Goal: Information Seeking & Learning: Check status

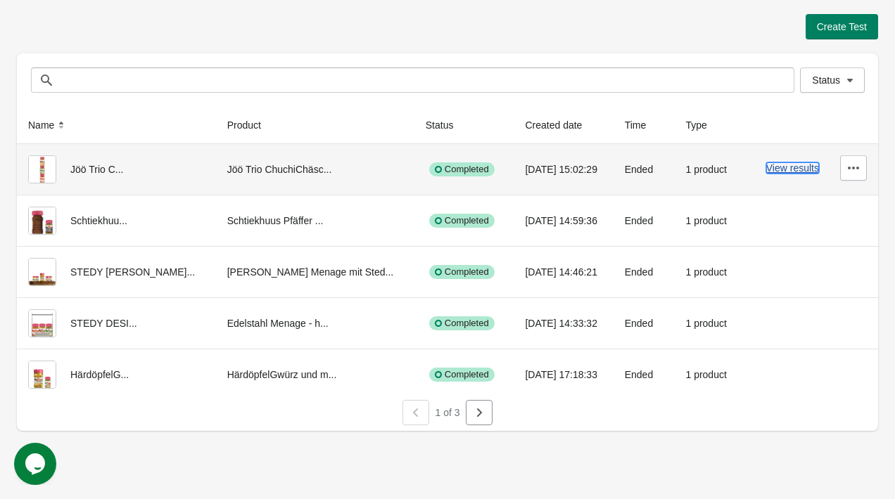
click at [606, 169] on button "View results" at bounding box center [792, 167] width 53 height 11
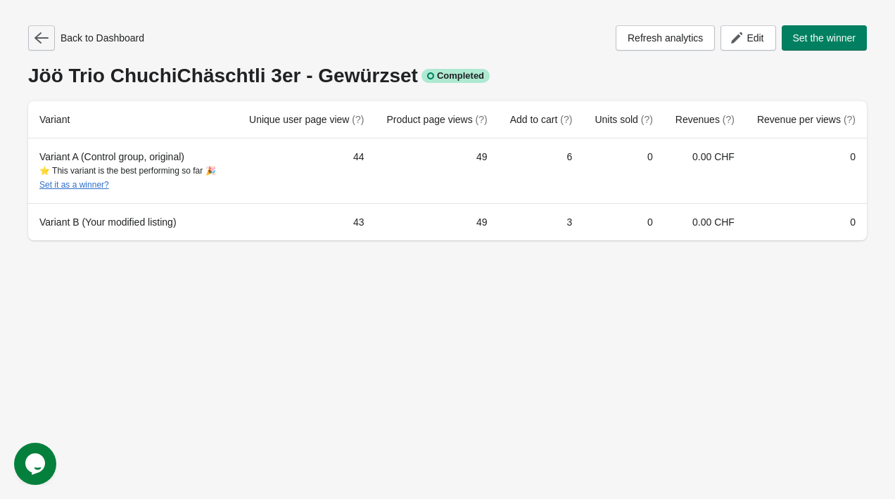
click at [38, 44] on icon "button" at bounding box center [41, 38] width 14 height 14
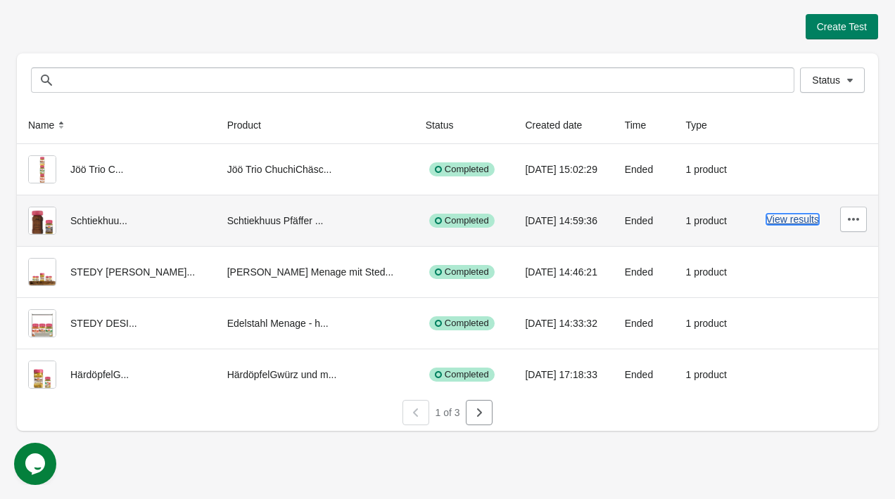
click at [606, 219] on button "View results" at bounding box center [792, 219] width 53 height 11
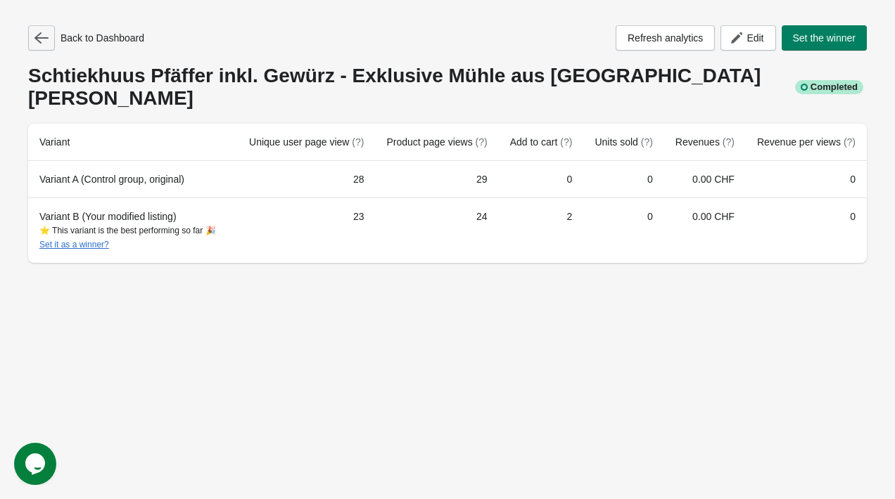
click at [41, 27] on button "button" at bounding box center [41, 37] width 27 height 25
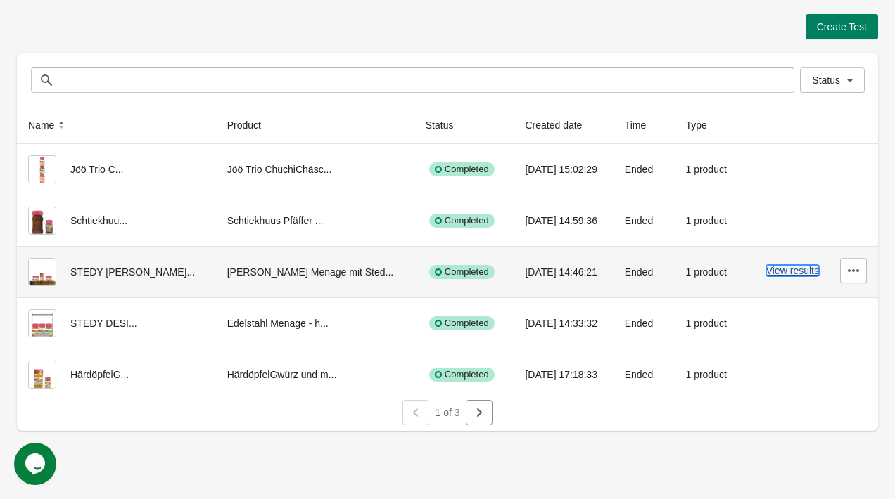
click at [606, 275] on button "View results" at bounding box center [792, 270] width 53 height 11
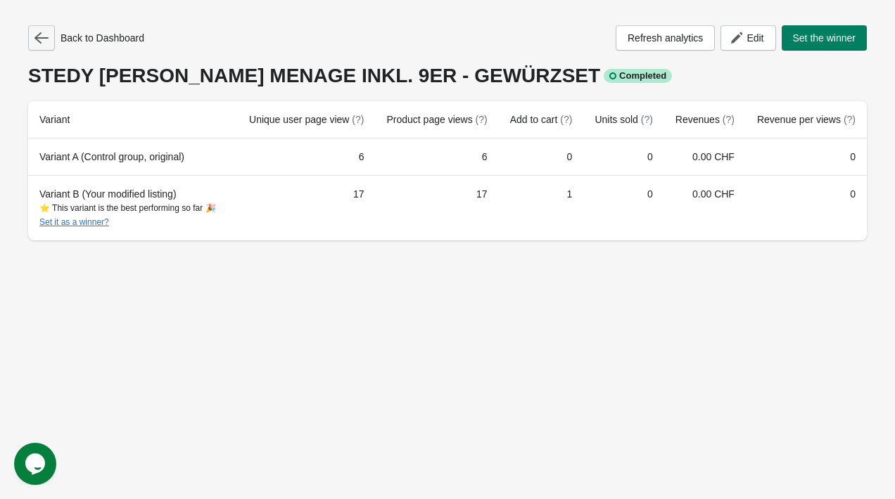
click at [44, 34] on icon "button" at bounding box center [41, 38] width 14 height 14
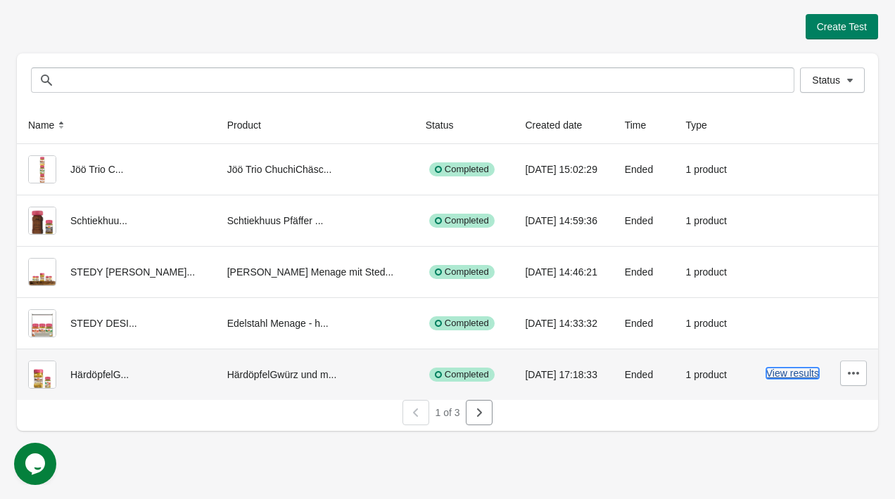
click at [606, 374] on button "View results" at bounding box center [792, 373] width 53 height 11
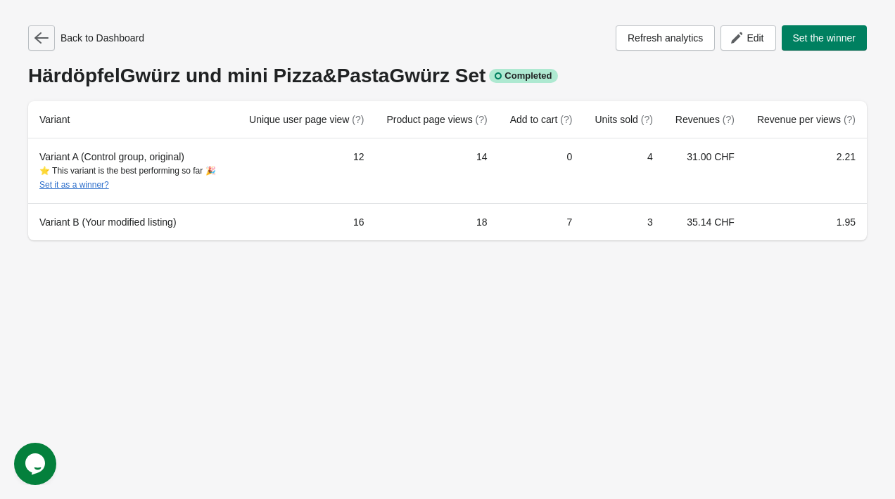
click at [41, 34] on icon "button" at bounding box center [41, 38] width 14 height 14
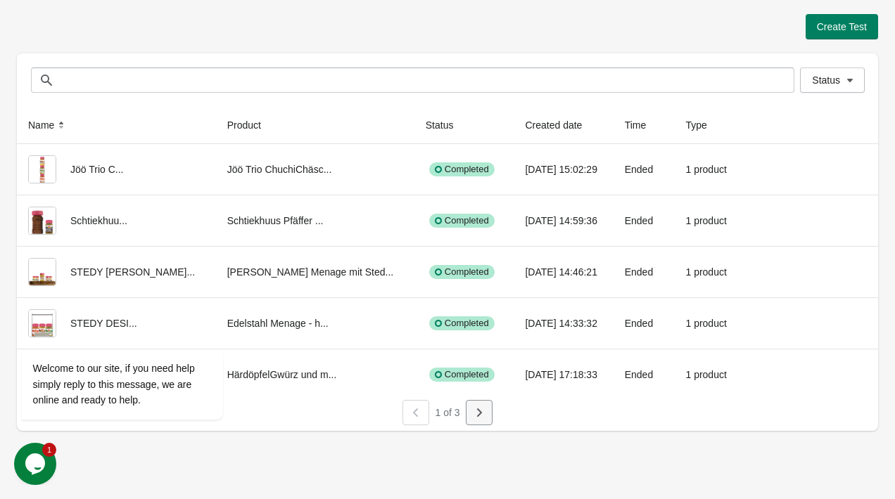
click at [486, 414] on button "button" at bounding box center [479, 412] width 27 height 25
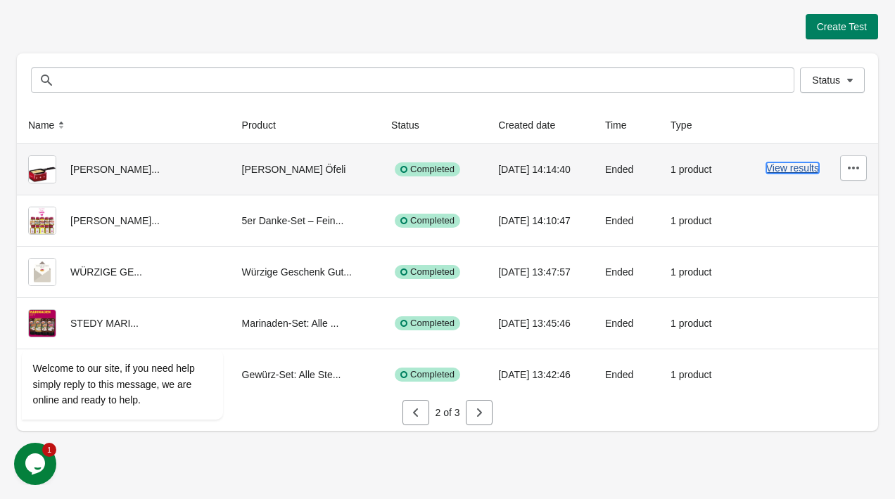
click at [606, 169] on button "View results" at bounding box center [792, 167] width 53 height 11
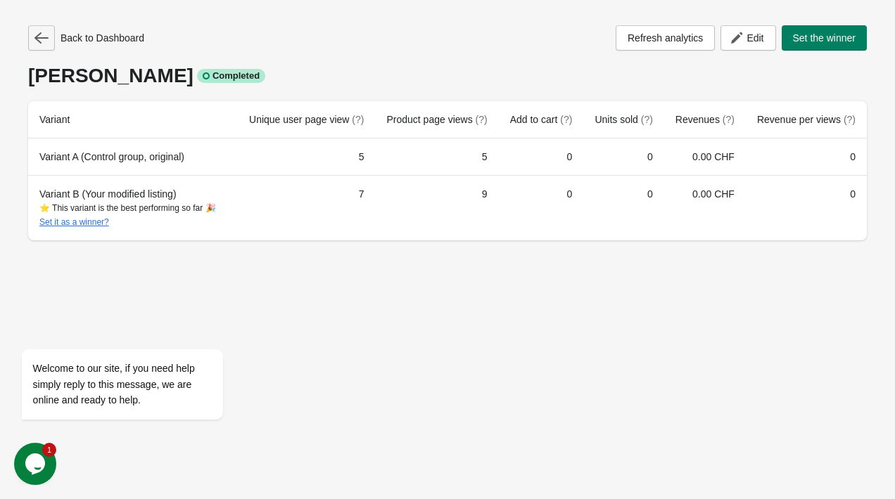
click at [34, 44] on button "button" at bounding box center [41, 37] width 27 height 25
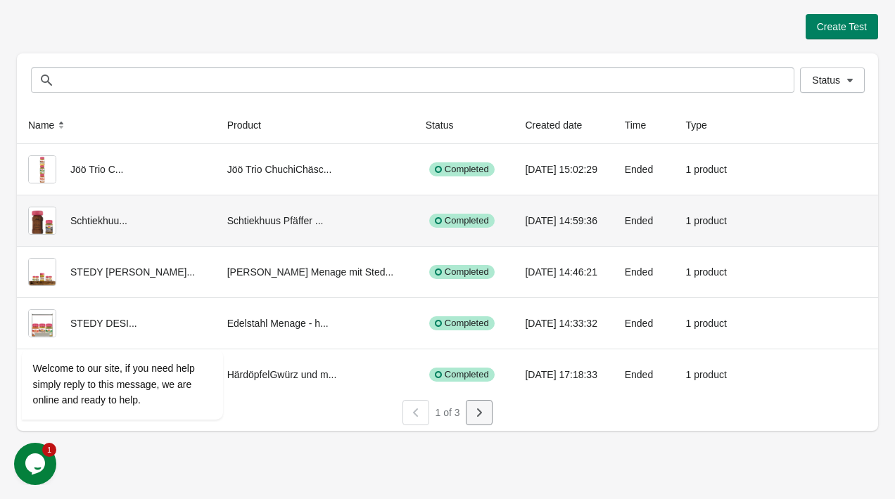
click at [476, 416] on icon "button" at bounding box center [479, 413] width 14 height 14
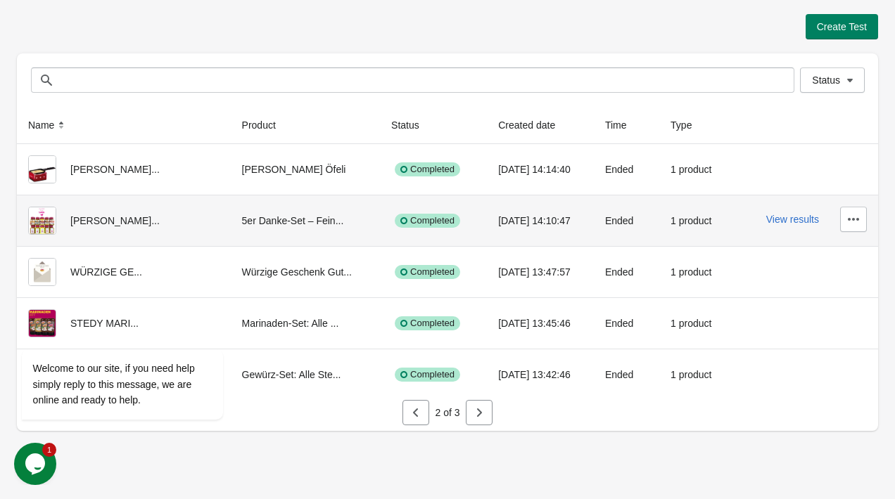
click at [606, 229] on div "View results" at bounding box center [804, 219] width 124 height 25
click at [606, 218] on button "View results" at bounding box center [792, 219] width 53 height 11
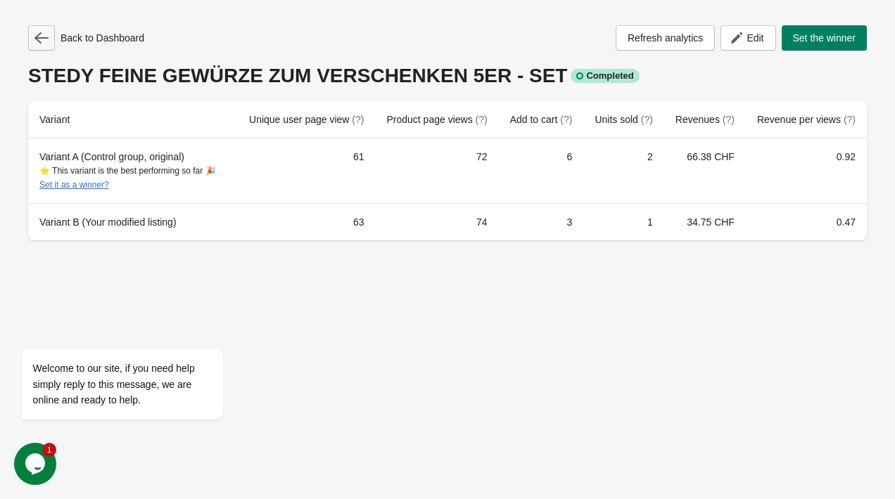
click at [43, 44] on icon "button" at bounding box center [41, 38] width 14 height 14
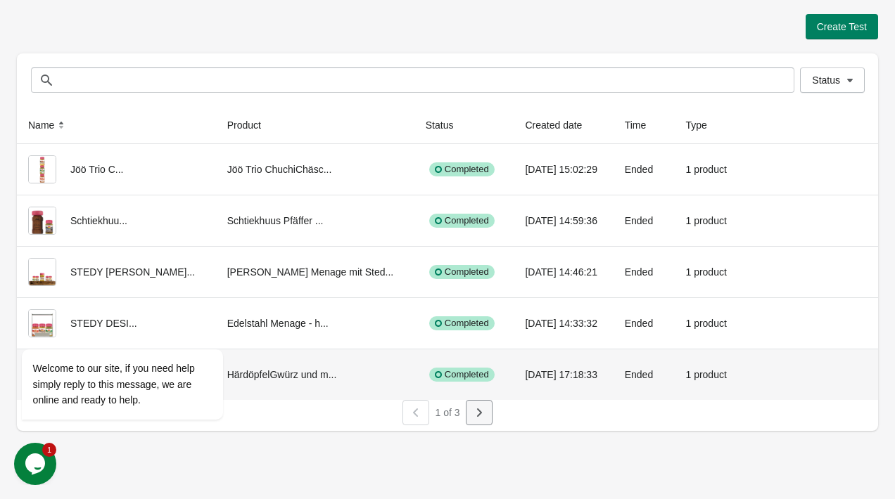
click at [471, 418] on button "button" at bounding box center [479, 412] width 27 height 25
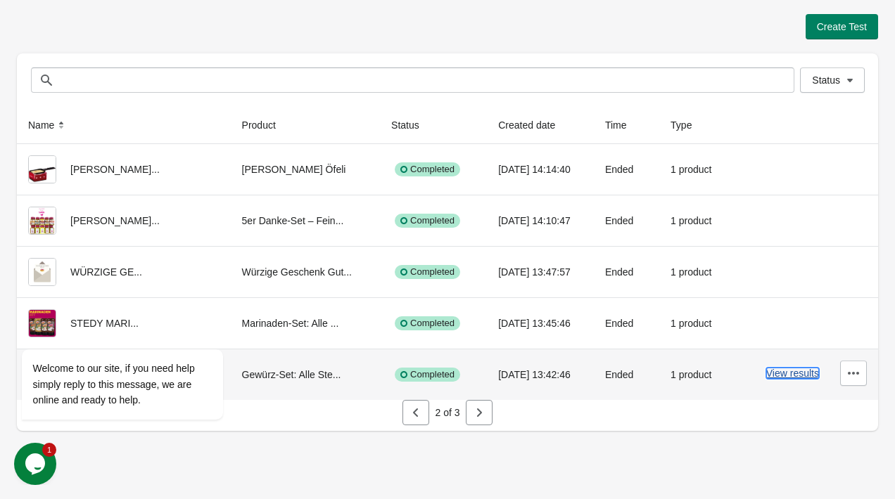
click at [606, 372] on button "View results" at bounding box center [792, 373] width 53 height 11
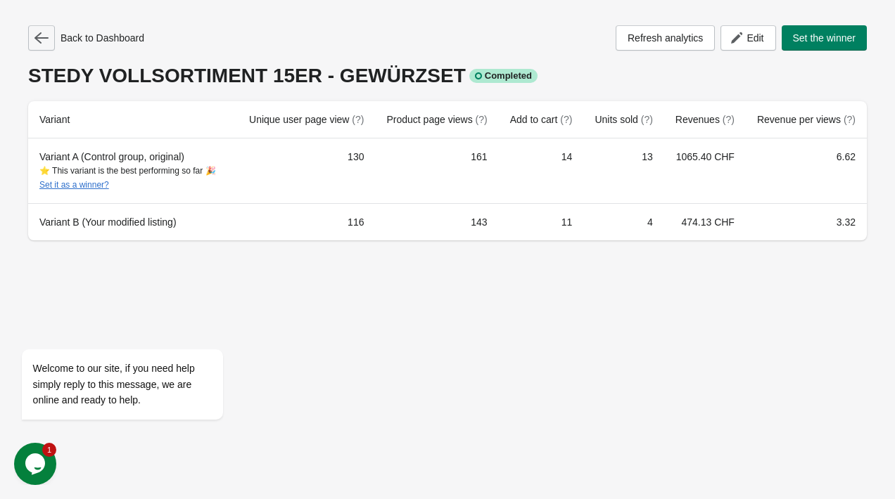
click at [39, 44] on icon "button" at bounding box center [41, 38] width 14 height 14
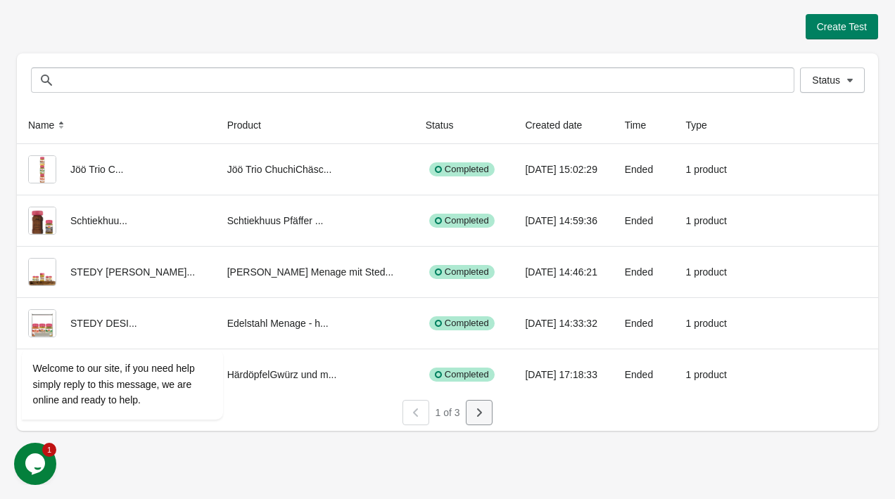
click at [483, 418] on icon "button" at bounding box center [479, 413] width 14 height 14
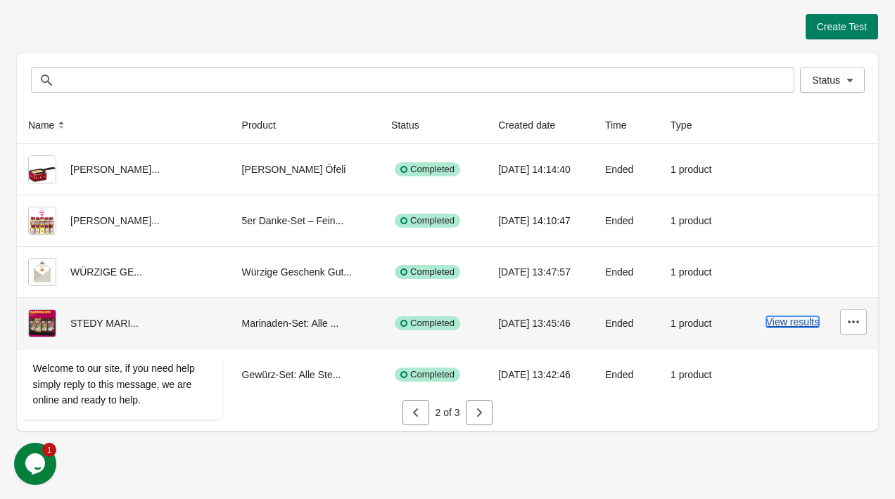
click at [606, 317] on button "View results" at bounding box center [792, 322] width 53 height 11
